Goal: Transaction & Acquisition: Purchase product/service

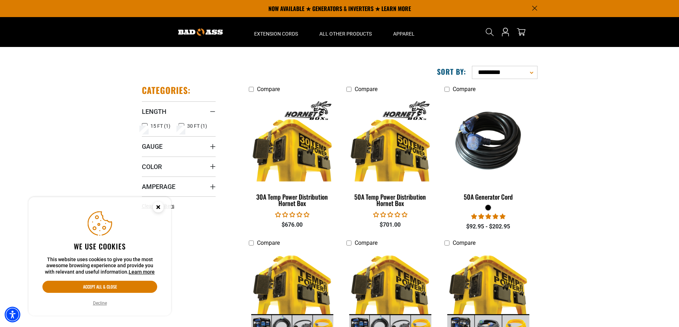
scroll to position [36, 0]
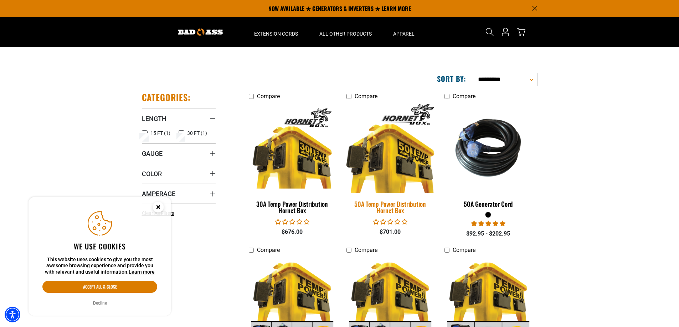
click at [381, 169] on img at bounding box center [390, 147] width 100 height 91
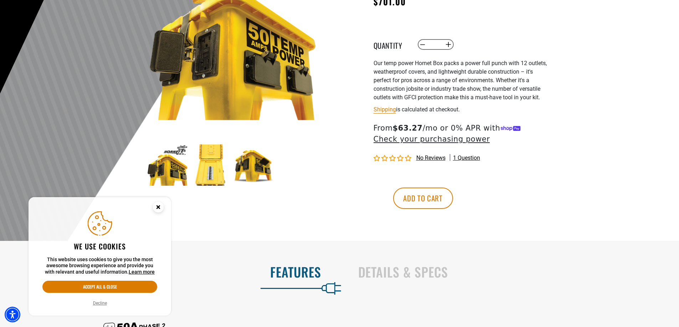
scroll to position [143, 0]
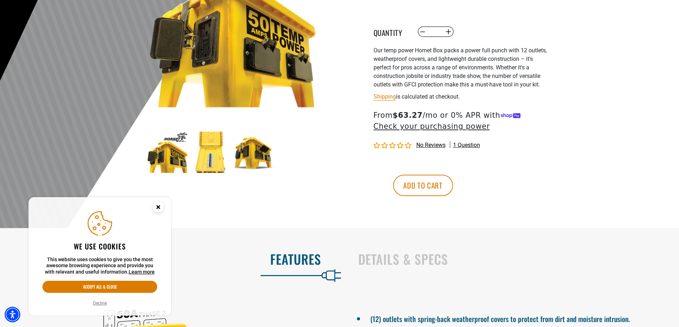
click at [169, 161] on img at bounding box center [167, 152] width 41 height 41
click at [218, 157] on img at bounding box center [210, 152] width 41 height 41
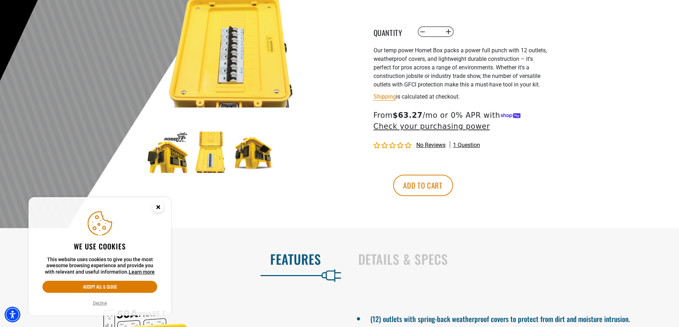
click at [259, 155] on img at bounding box center [253, 152] width 41 height 41
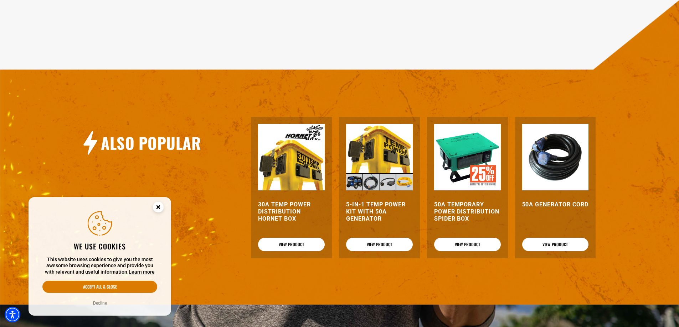
scroll to position [641, 0]
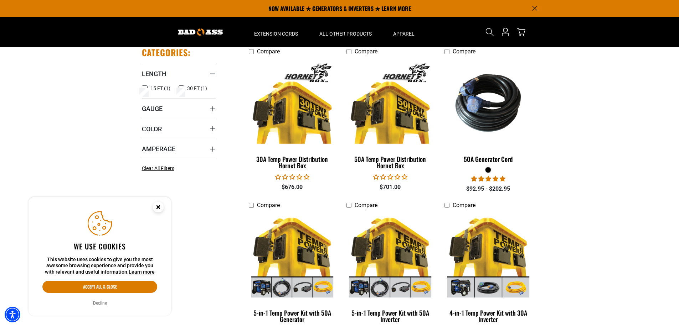
scroll to position [71, 0]
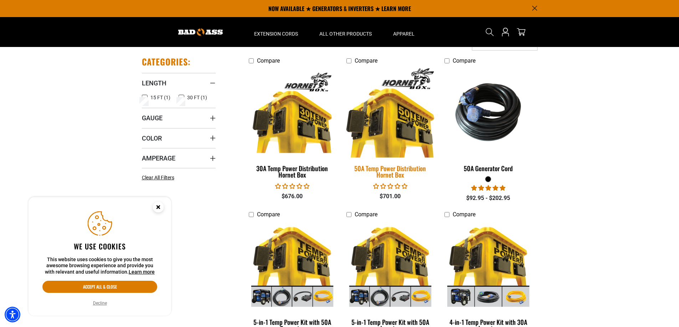
click at [402, 141] on img at bounding box center [390, 112] width 100 height 91
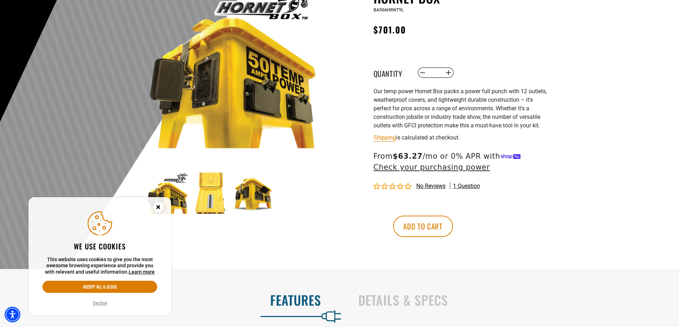
scroll to position [107, 0]
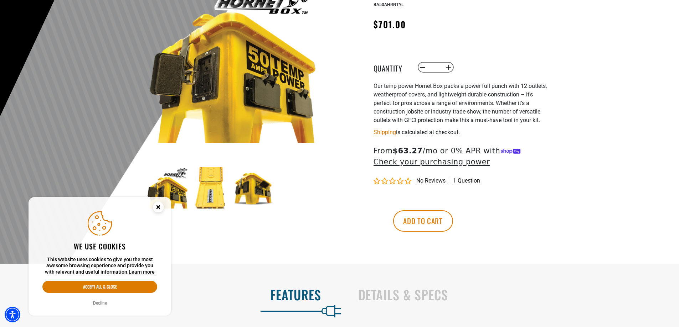
click at [100, 304] on button "Decline" at bounding box center [100, 303] width 18 height 7
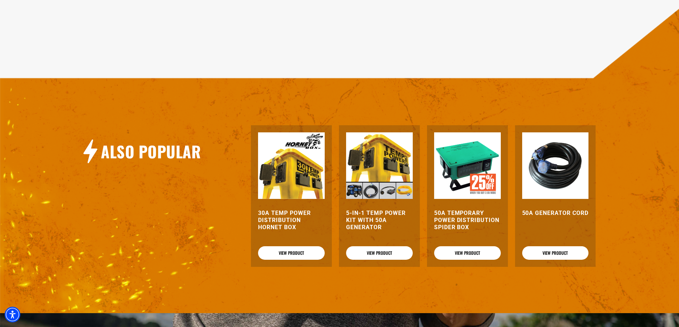
scroll to position [606, 0]
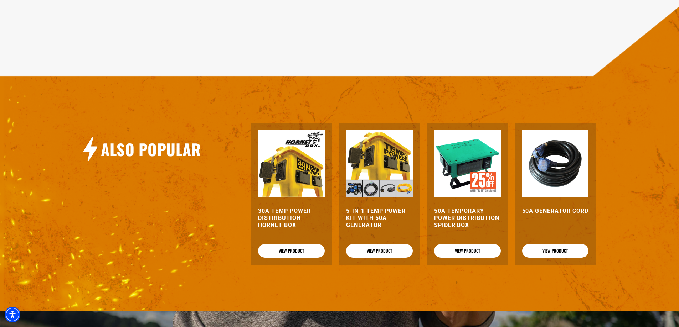
click at [467, 152] on img at bounding box center [467, 163] width 67 height 67
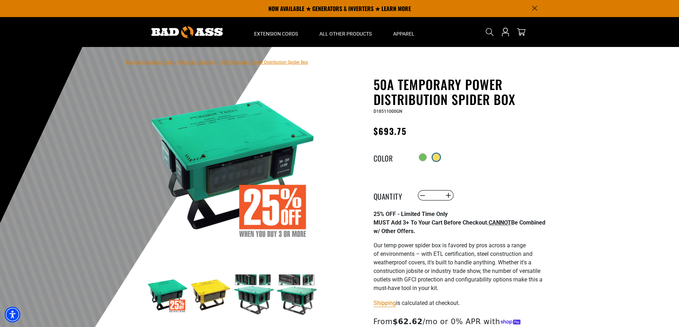
click at [440, 157] on div at bounding box center [436, 157] width 7 height 7
